Goal: Go to known website: Go to known website

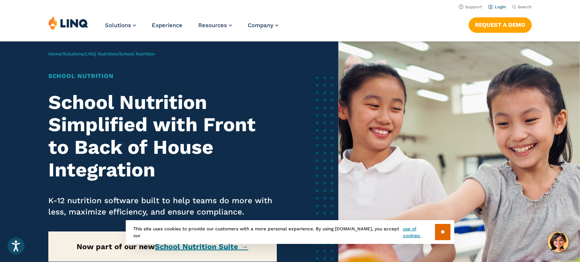
click at [500, 7] on link "Login" at bounding box center [497, 7] width 18 height 5
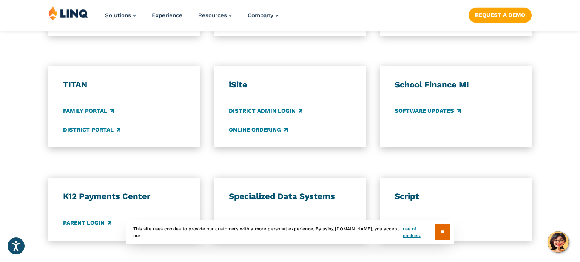
scroll to position [542, 0]
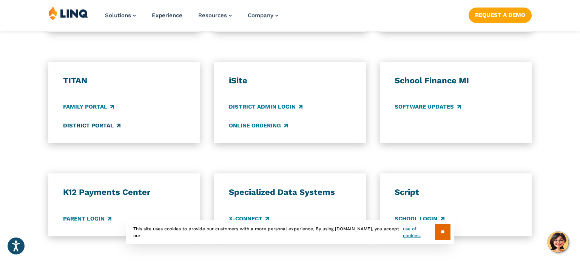
click at [86, 125] on link "District Portal" at bounding box center [91, 126] width 57 height 8
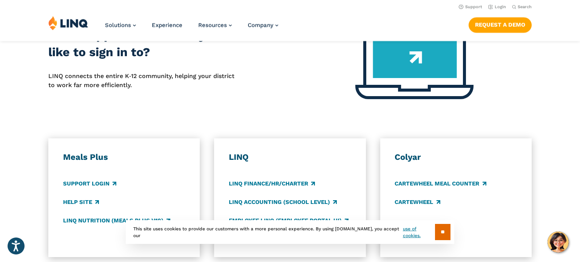
scroll to position [316, 0]
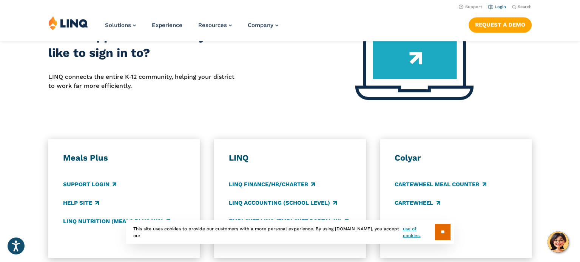
click at [499, 5] on link "Login" at bounding box center [497, 7] width 18 height 5
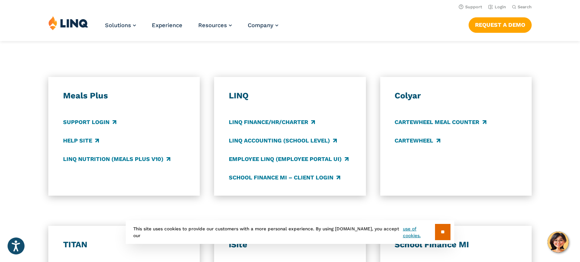
scroll to position [377, 0]
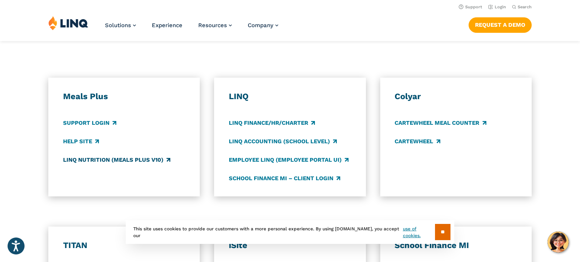
click at [78, 160] on link "LINQ Nutrition (Meals Plus v10)" at bounding box center [116, 160] width 107 height 8
click at [255, 160] on link "Employee LINQ (Employee Portal UI)" at bounding box center [289, 160] width 120 height 8
